Goal: Task Accomplishment & Management: Use online tool/utility

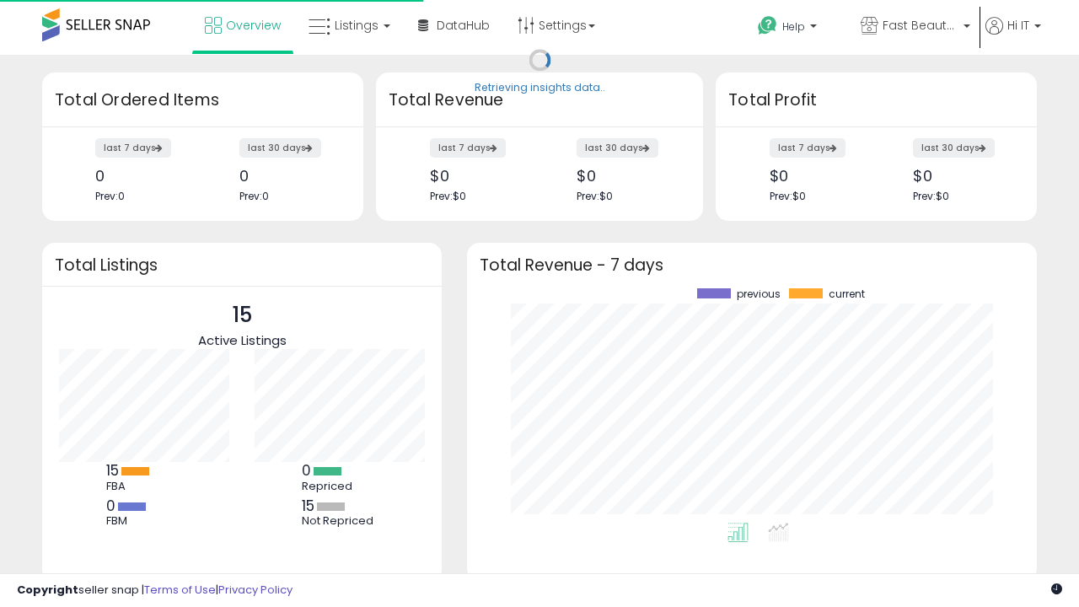
scroll to position [234, 536]
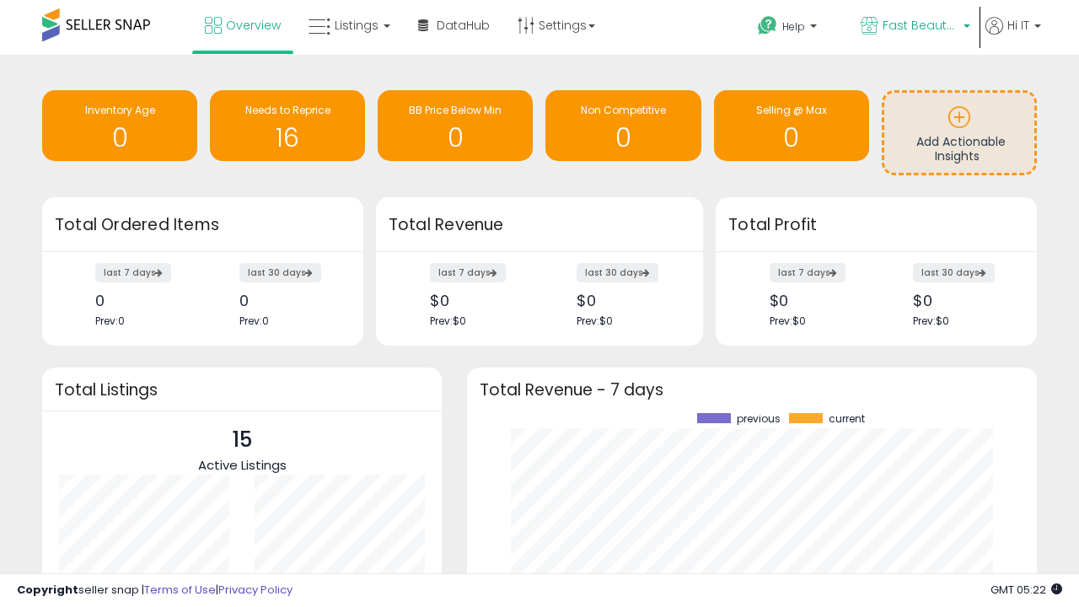
click at [914, 27] on span "Fast Beauty ([GEOGRAPHIC_DATA])" at bounding box center [921, 25] width 76 height 17
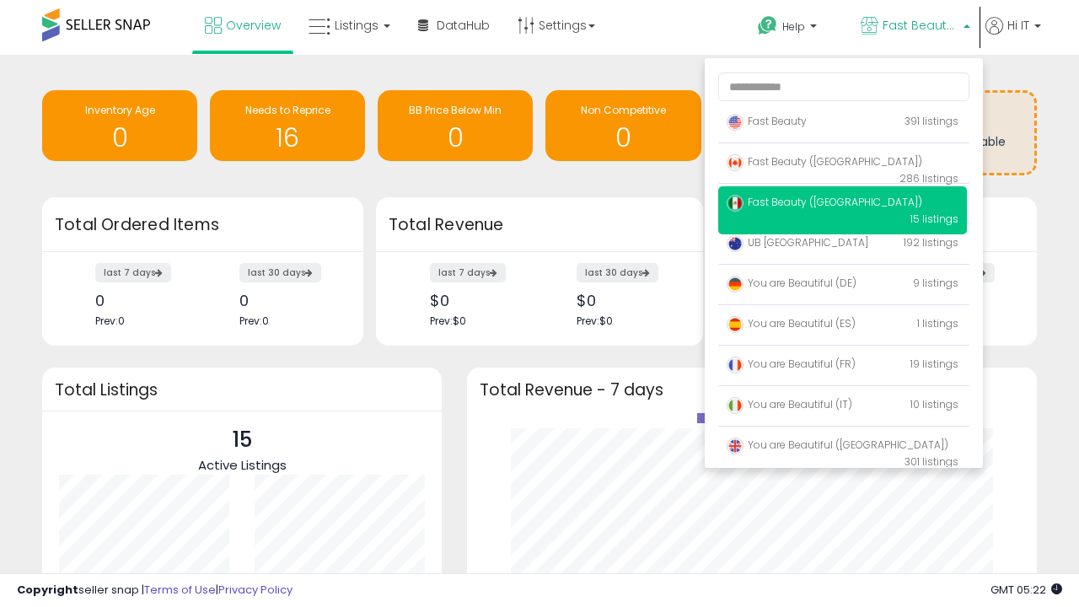
click at [842, 124] on p "Fast Beauty 391 listings" at bounding box center [842, 122] width 249 height 34
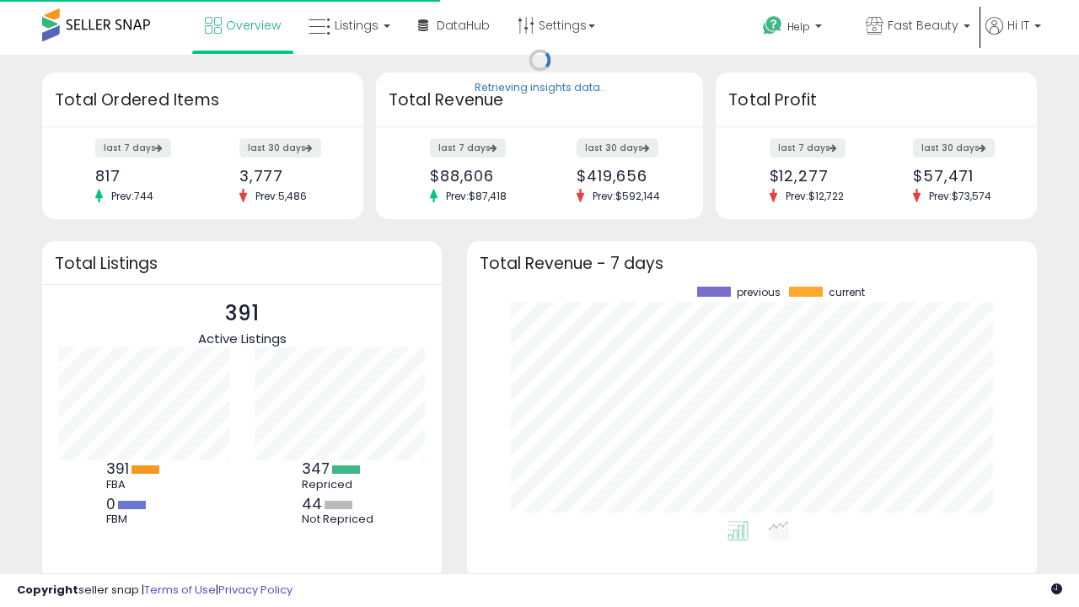
scroll to position [234, 536]
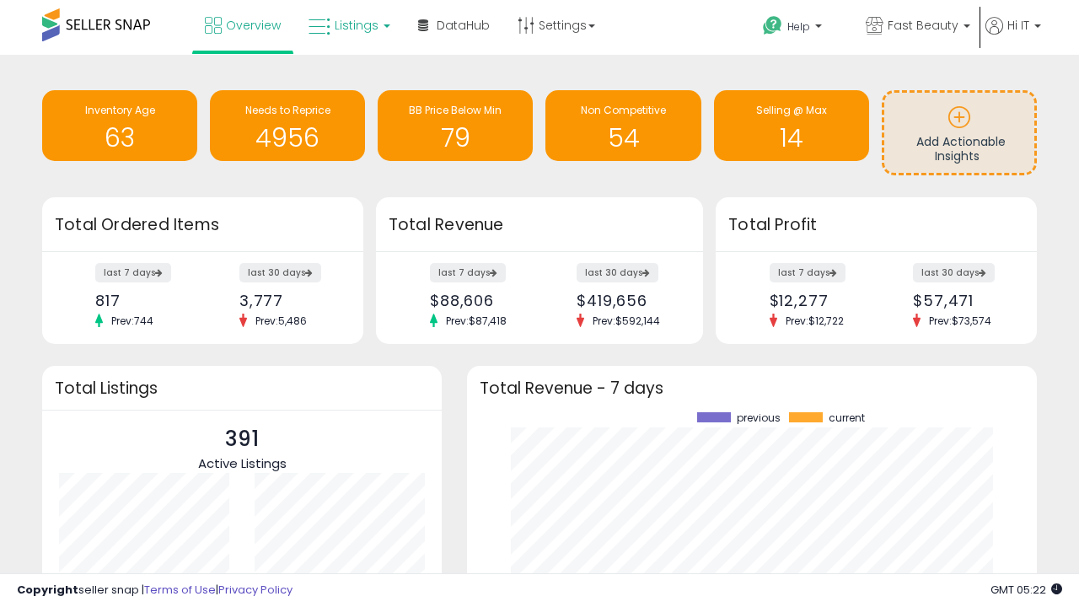
click at [347, 25] on span "Listings" at bounding box center [357, 25] width 44 height 17
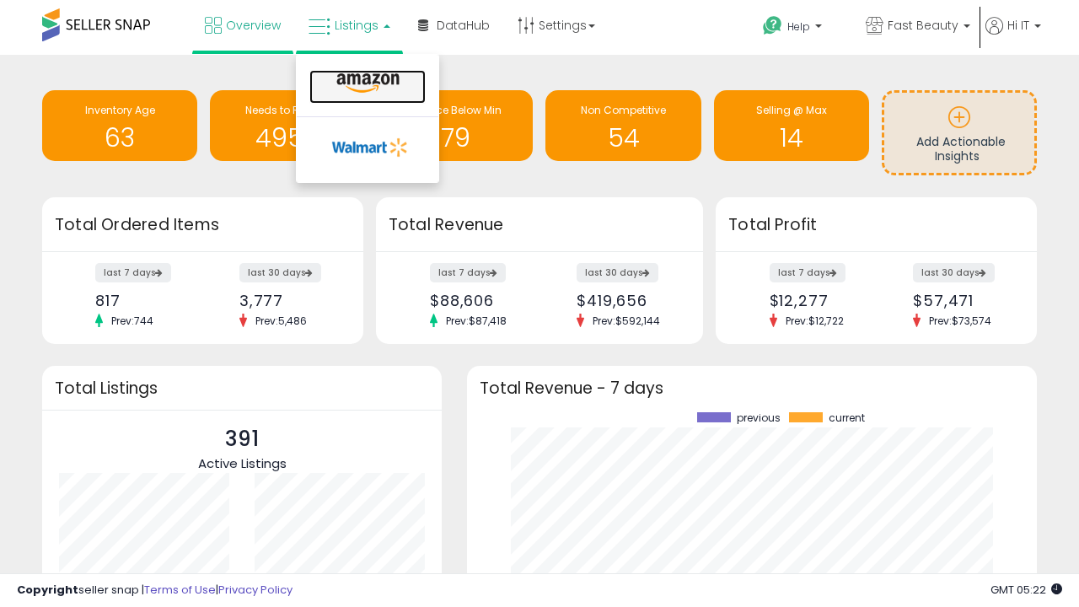
click at [366, 83] on icon at bounding box center [367, 84] width 73 height 22
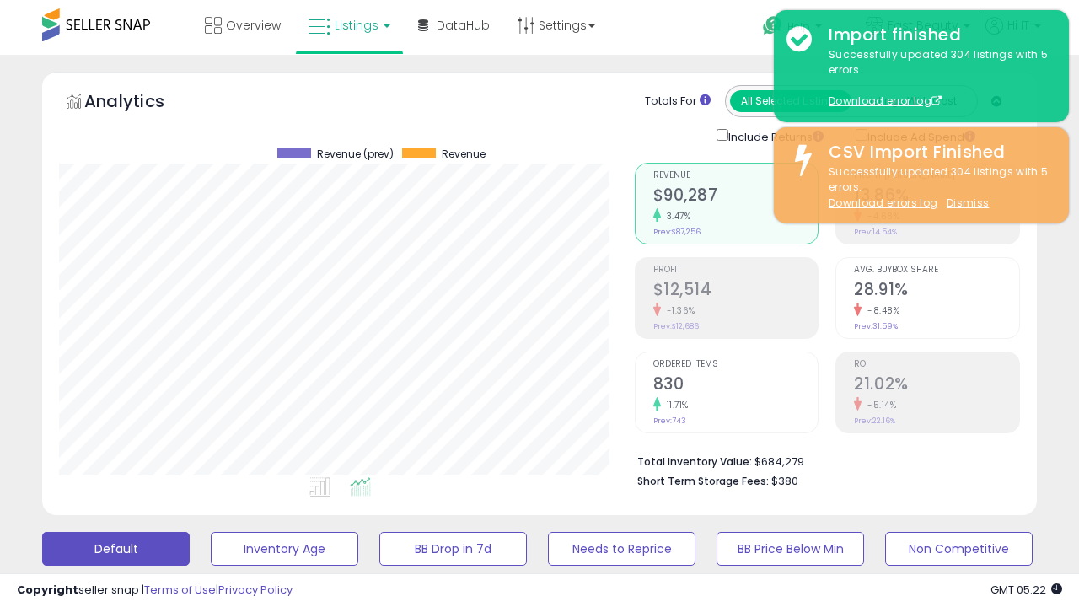
scroll to position [346, 575]
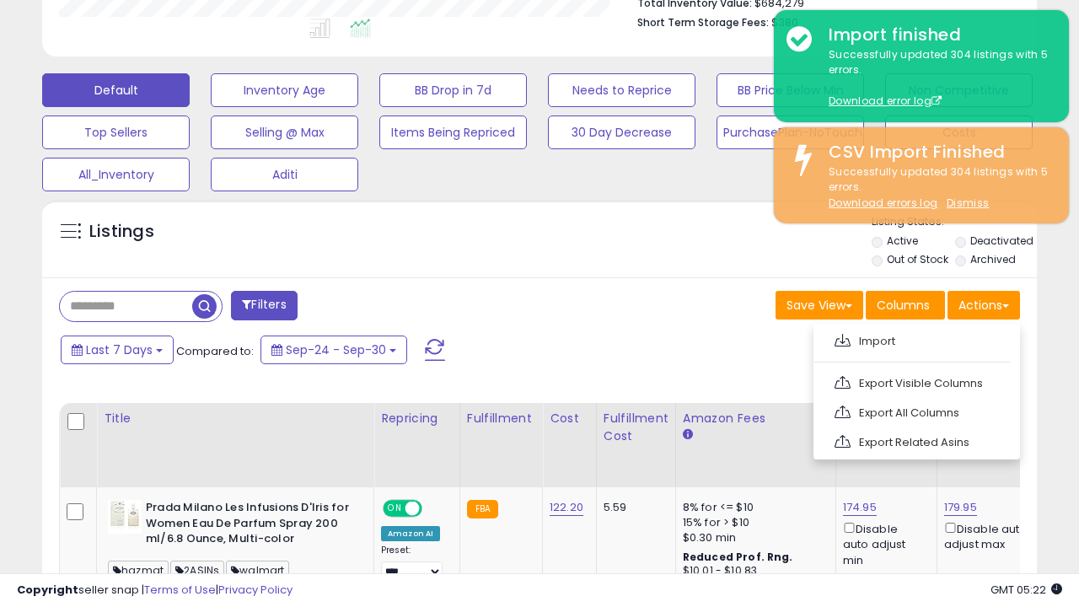
click at [842, 338] on span at bounding box center [843, 340] width 16 height 13
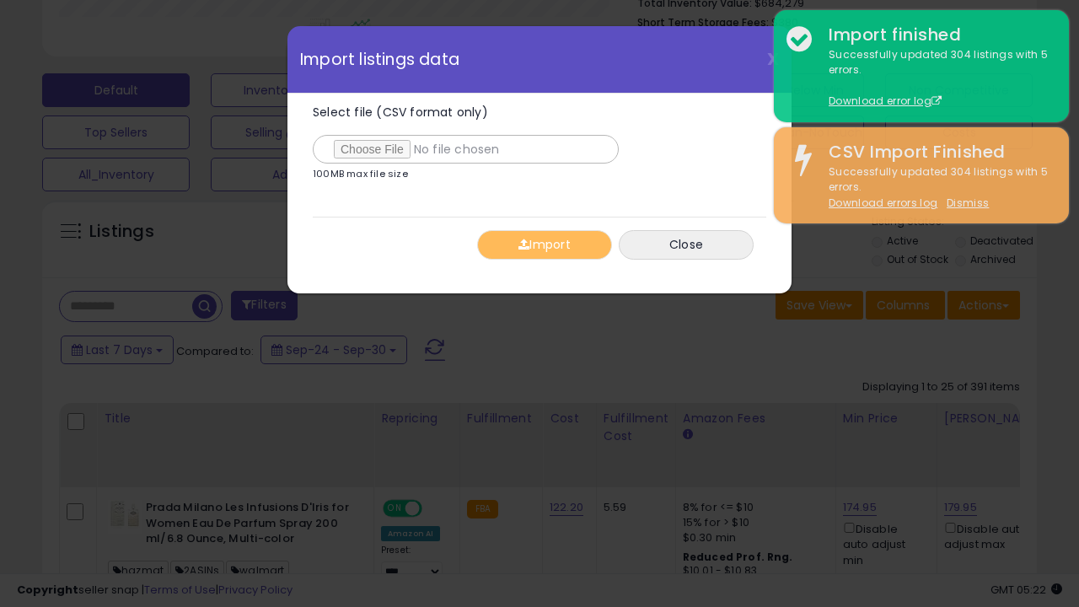
type input "**********"
click at [544, 245] on button "Import" at bounding box center [544, 245] width 135 height 30
